Goal: Task Accomplishment & Management: Use online tool/utility

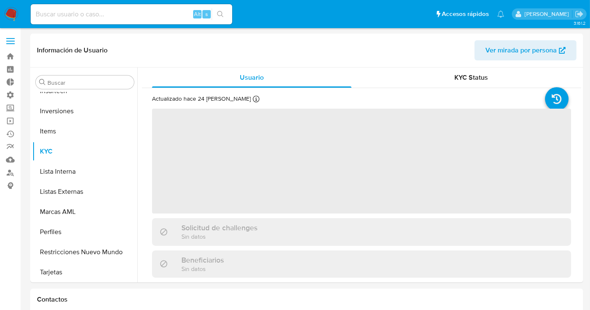
scroll to position [435, 0]
select select "10"
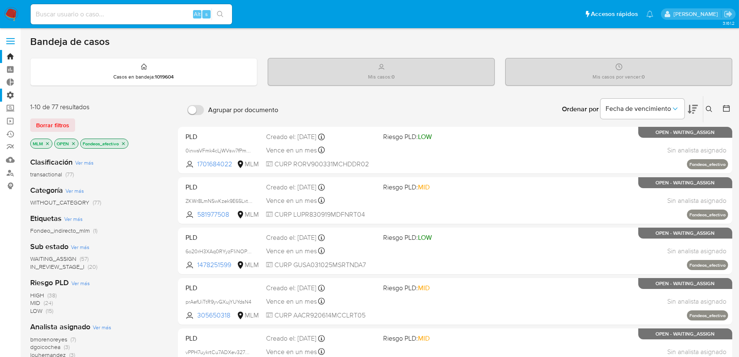
click at [9, 96] on label "Administración" at bounding box center [50, 95] width 100 height 13
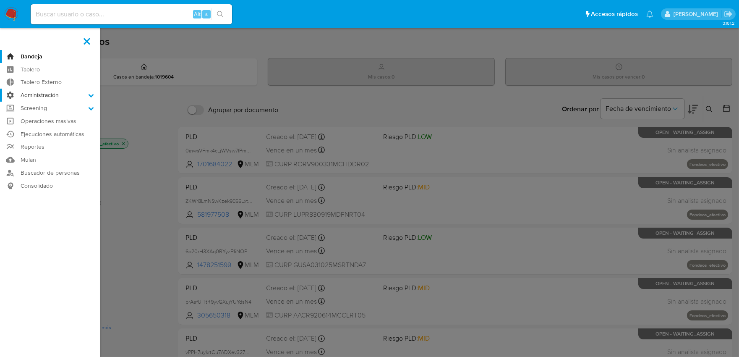
click at [0, 0] on input "Administración" at bounding box center [0, 0] width 0 height 0
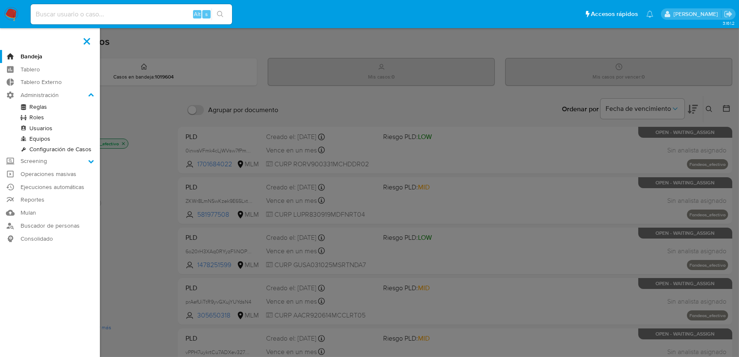
click at [38, 107] on link "Reglas" at bounding box center [50, 107] width 100 height 10
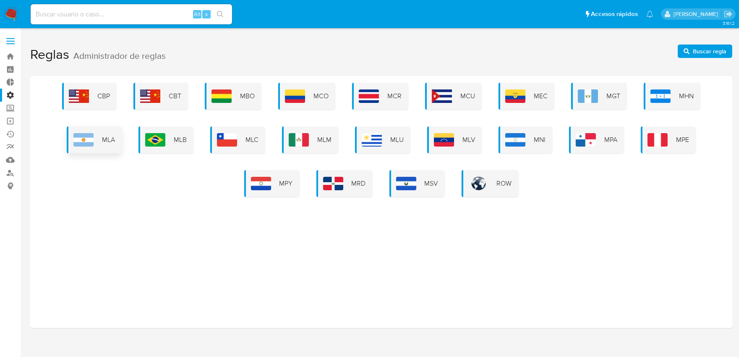
click at [95, 140] on div "MLA" at bounding box center [94, 139] width 55 height 27
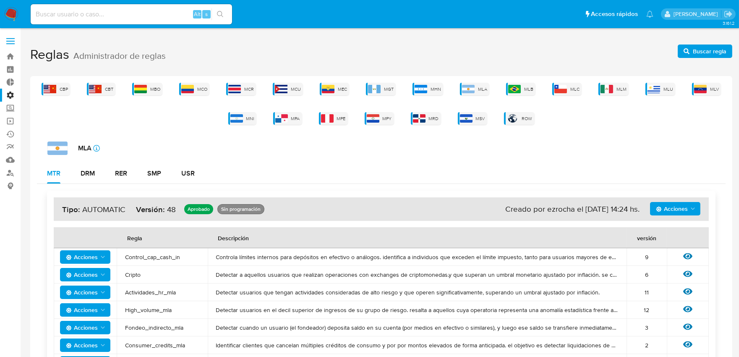
click at [692, 212] on span "Acciones" at bounding box center [676, 209] width 40 height 12
click at [648, 171] on div "MTR DRM RER SMP USR" at bounding box center [381, 173] width 689 height 20
